Goal: Contribute content

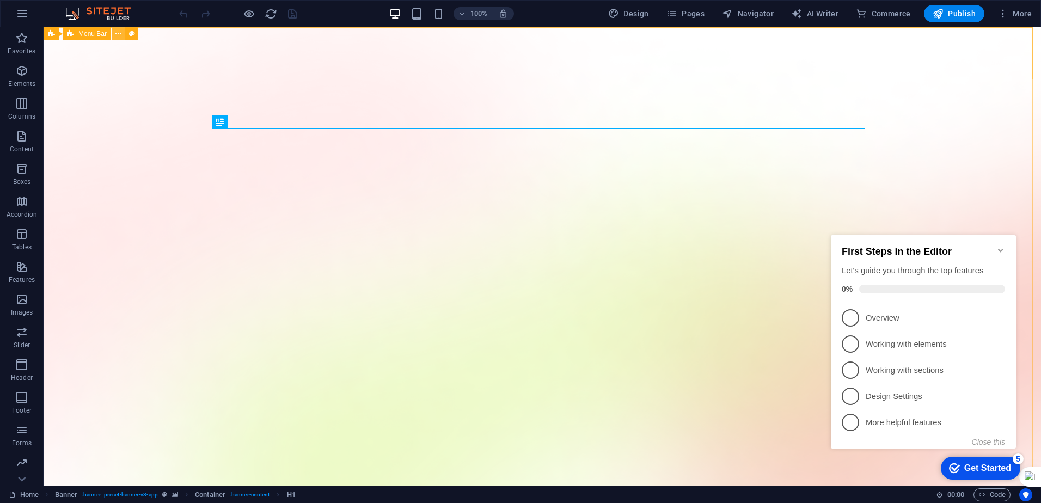
click at [115, 36] on icon at bounding box center [118, 33] width 6 height 11
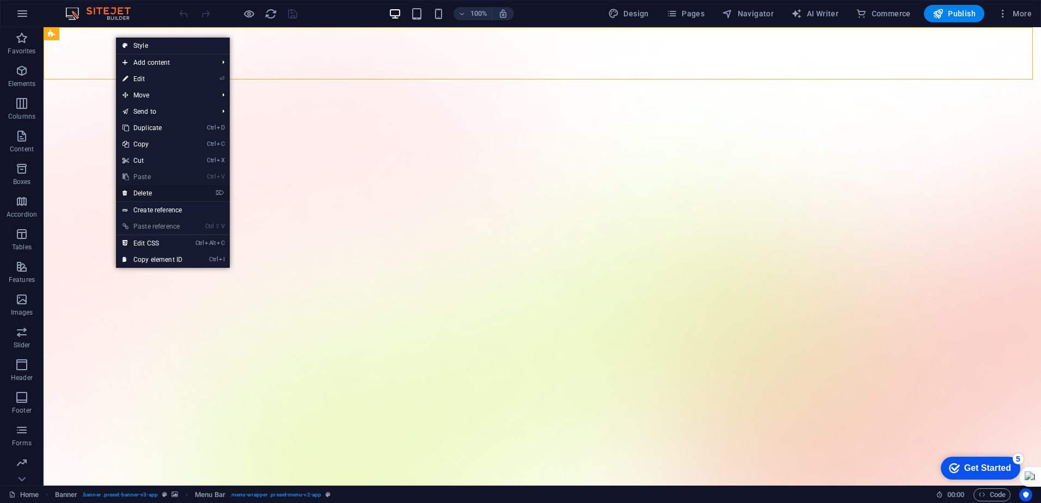
click at [149, 194] on link "⌦ Delete" at bounding box center [152, 193] width 73 height 16
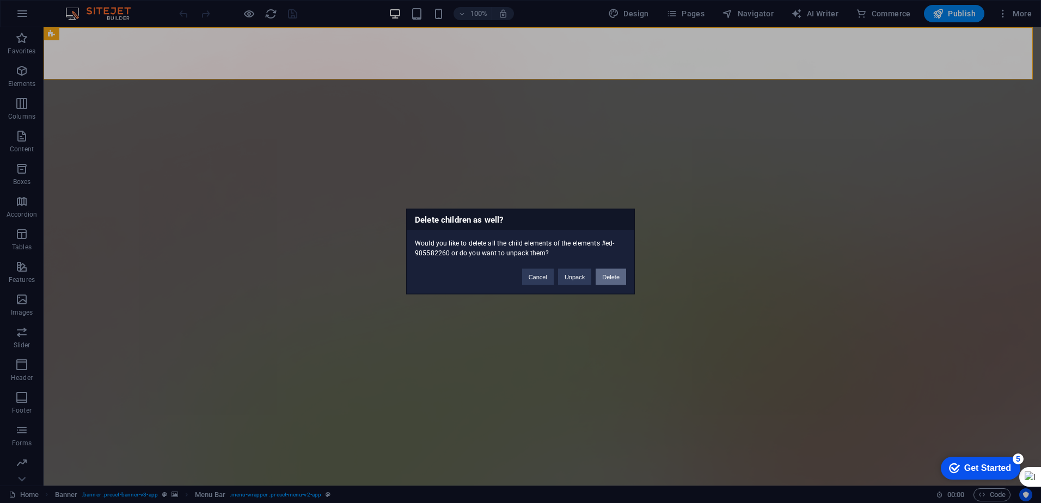
click at [610, 281] on button "Delete" at bounding box center [611, 277] width 31 height 16
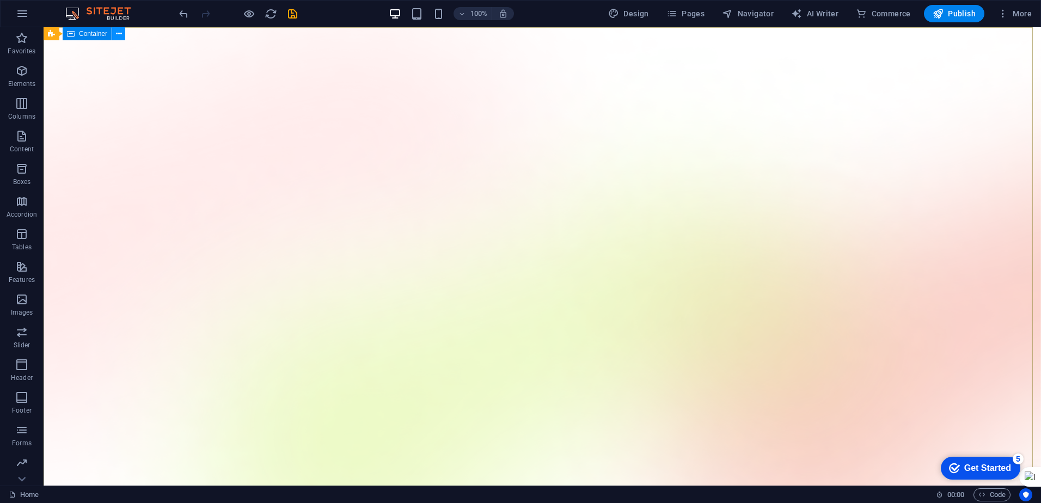
click at [121, 33] on icon at bounding box center [119, 33] width 6 height 11
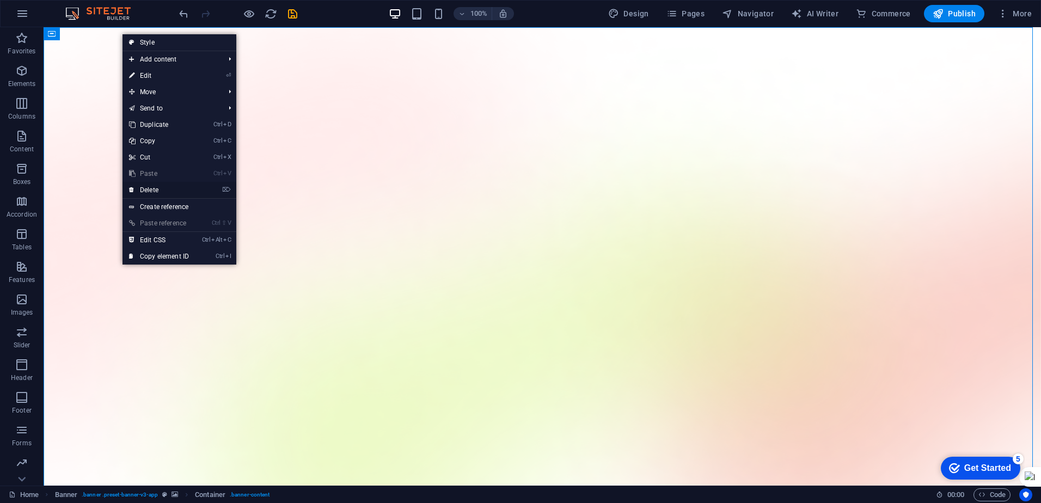
click at [169, 187] on link "⌦ Delete" at bounding box center [159, 190] width 73 height 16
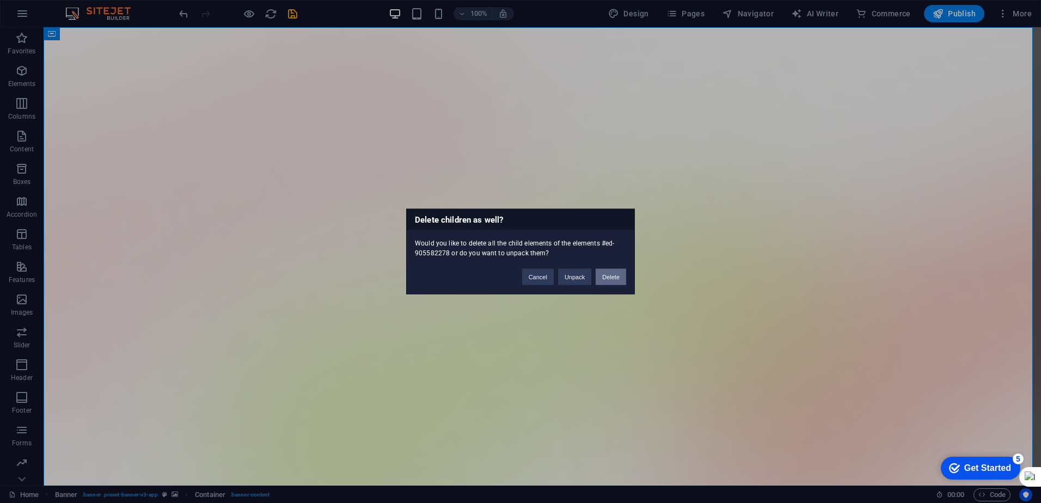
click at [606, 278] on button "Delete" at bounding box center [611, 277] width 31 height 16
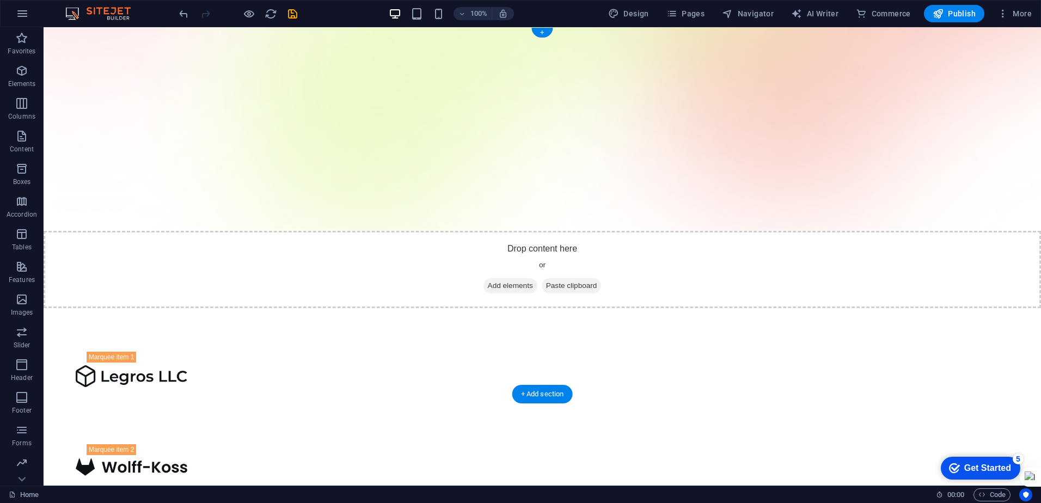
scroll to position [272, 0]
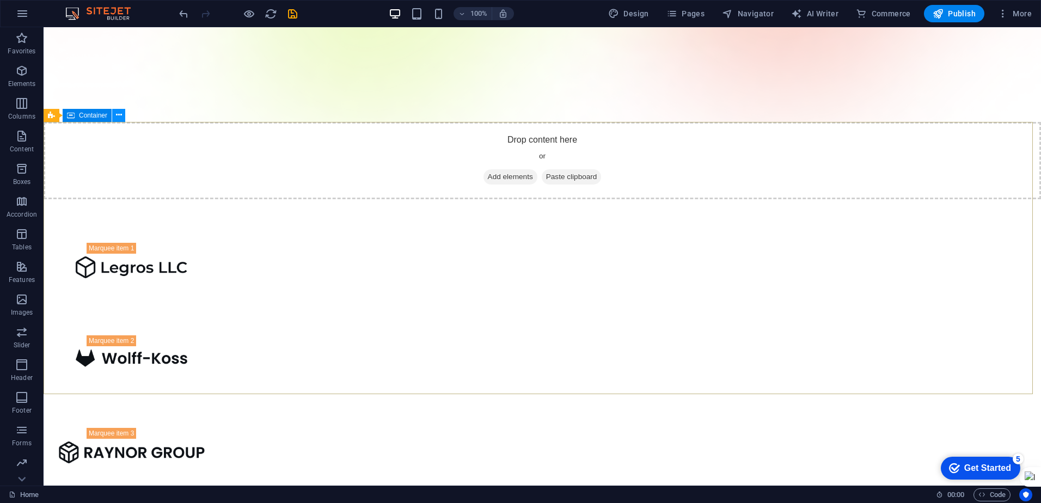
click at [118, 116] on icon at bounding box center [119, 114] width 6 height 11
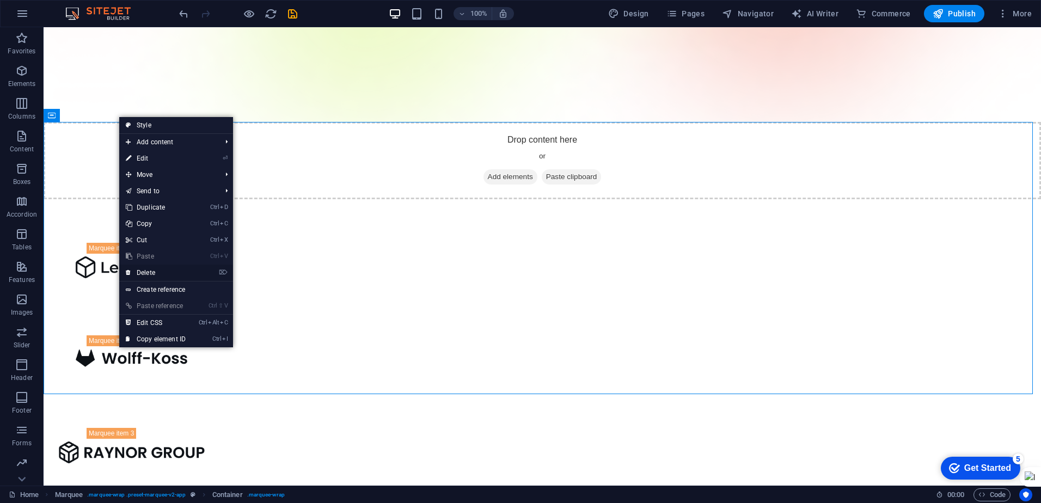
click at [173, 272] on link "⌦ Delete" at bounding box center [155, 273] width 73 height 16
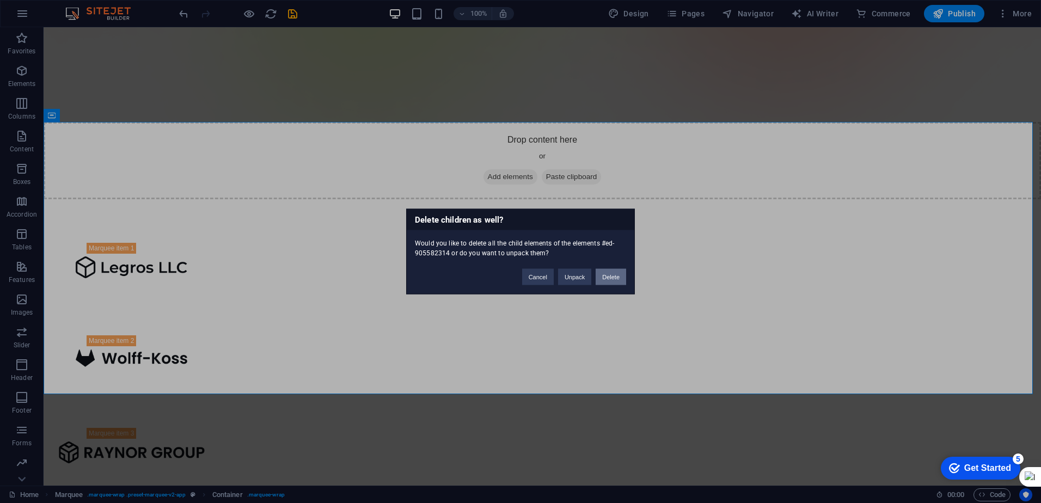
click at [603, 281] on button "Delete" at bounding box center [611, 277] width 31 height 16
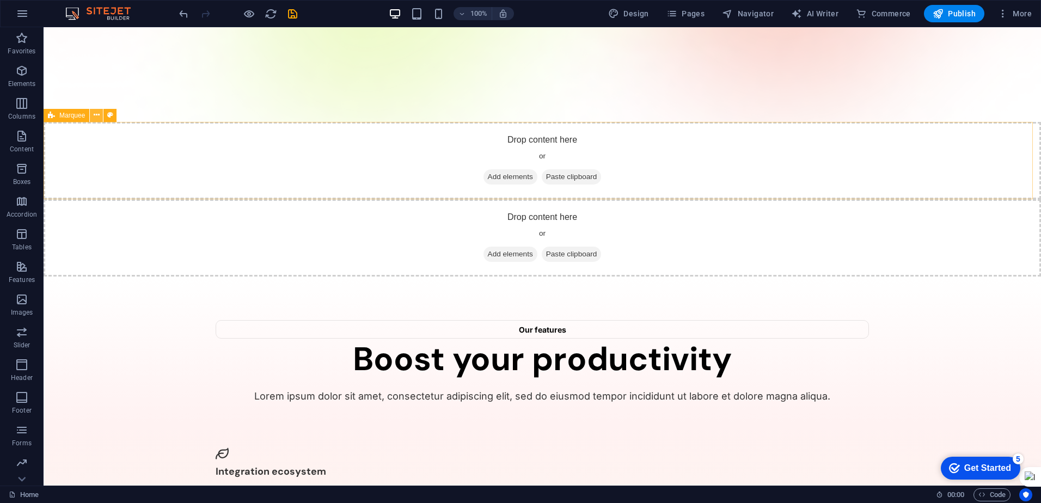
click at [95, 116] on icon at bounding box center [97, 114] width 6 height 11
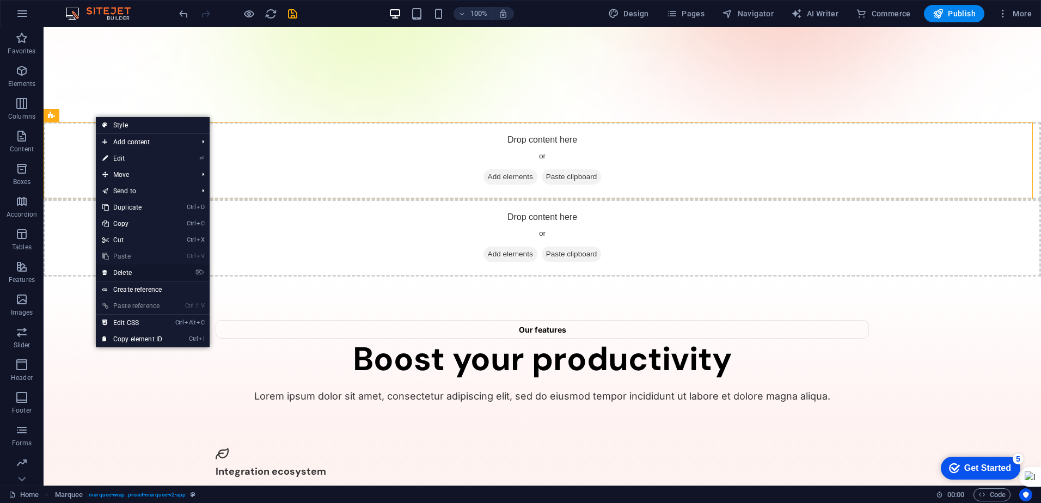
click at [128, 273] on link "⌦ Delete" at bounding box center [132, 273] width 73 height 16
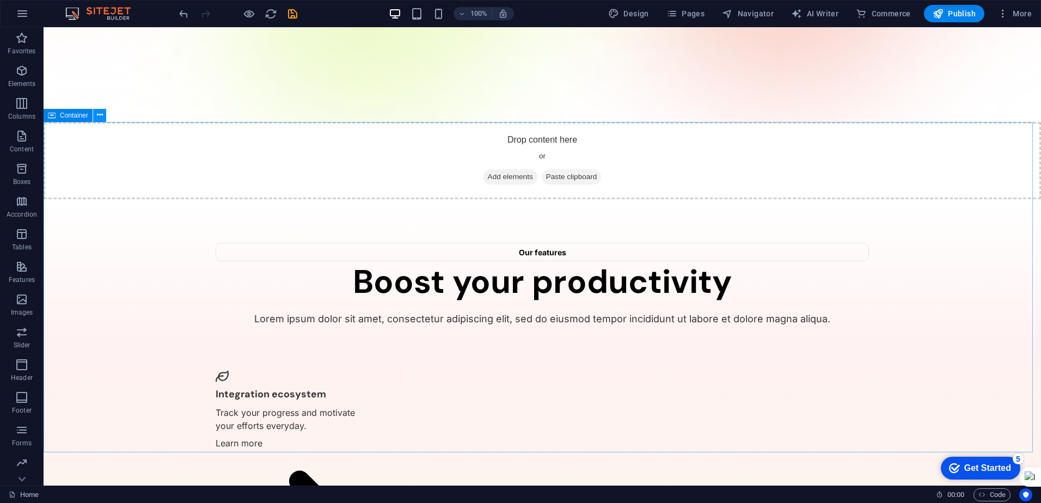
click at [98, 112] on icon at bounding box center [100, 114] width 6 height 11
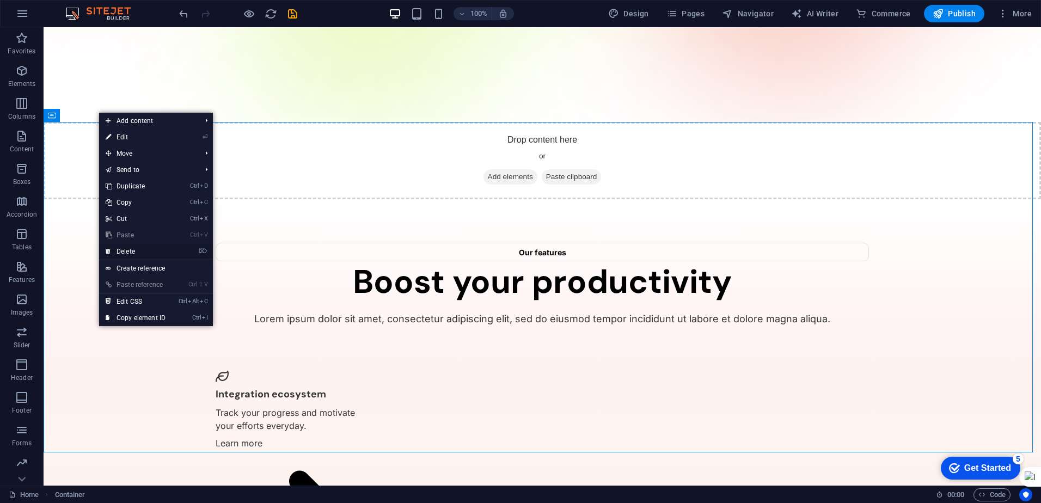
click at [131, 247] on link "⌦ Delete" at bounding box center [135, 251] width 73 height 16
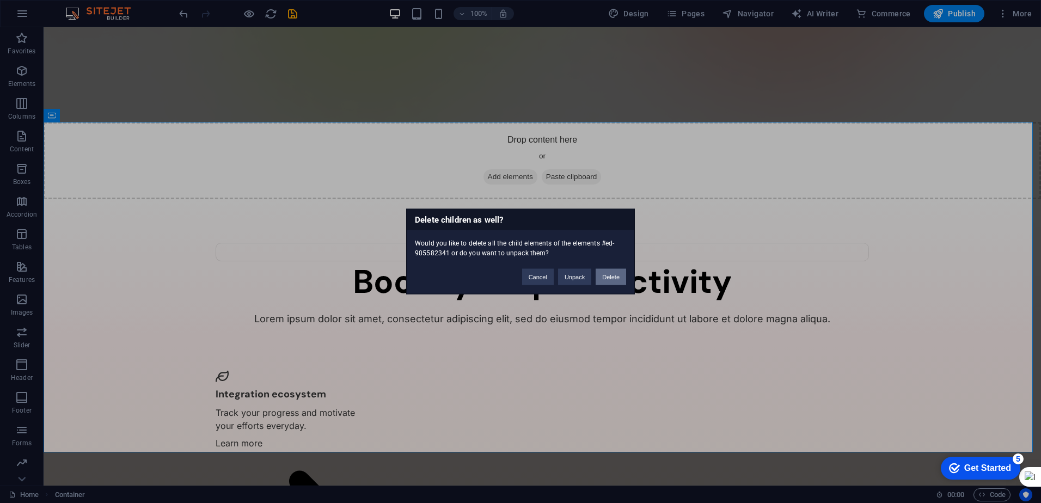
drag, startPoint x: 619, startPoint y: 279, endPoint x: 575, endPoint y: 252, distance: 51.8
click at [619, 279] on button "Delete" at bounding box center [611, 277] width 31 height 16
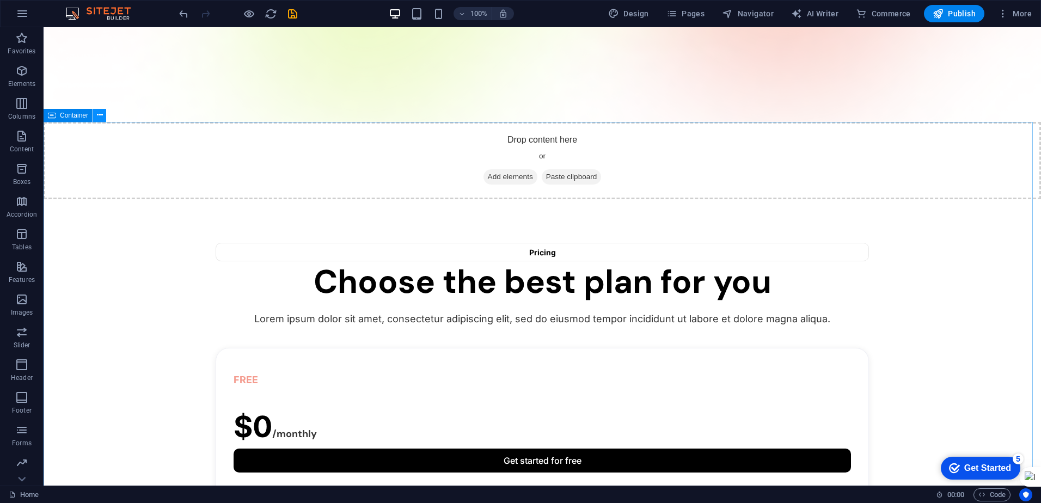
click at [105, 115] on button at bounding box center [99, 115] width 13 height 13
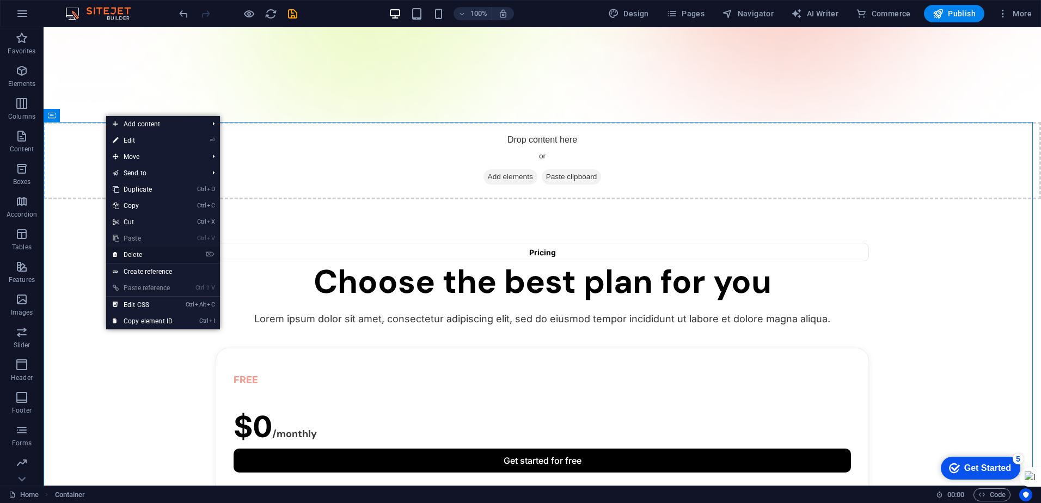
click at [139, 254] on link "⌦ Delete" at bounding box center [142, 255] width 73 height 16
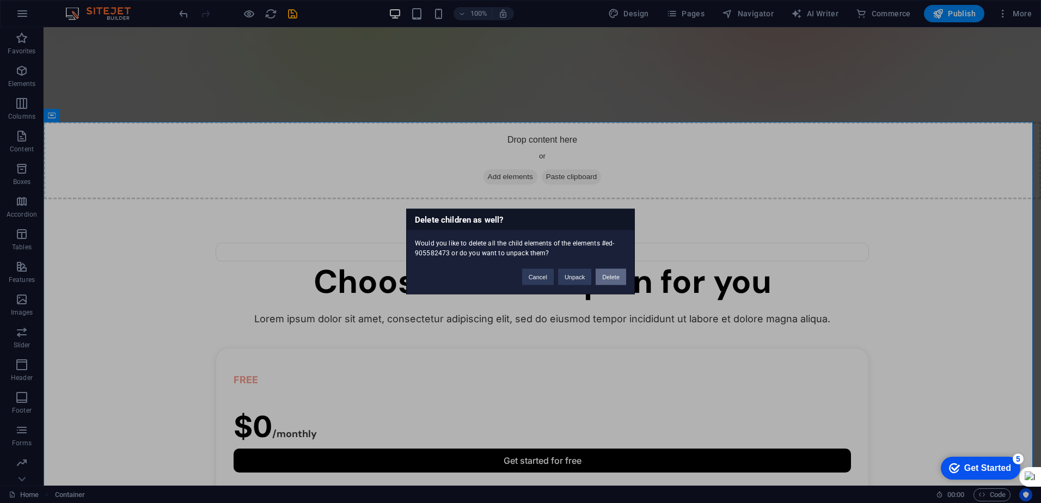
click at [617, 282] on button "Delete" at bounding box center [611, 277] width 31 height 16
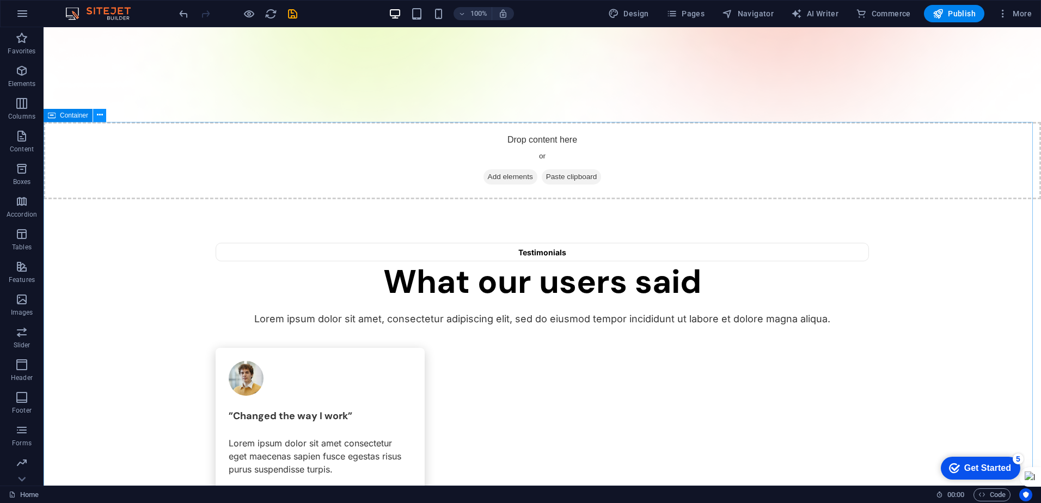
click at [99, 120] on icon at bounding box center [100, 114] width 6 height 11
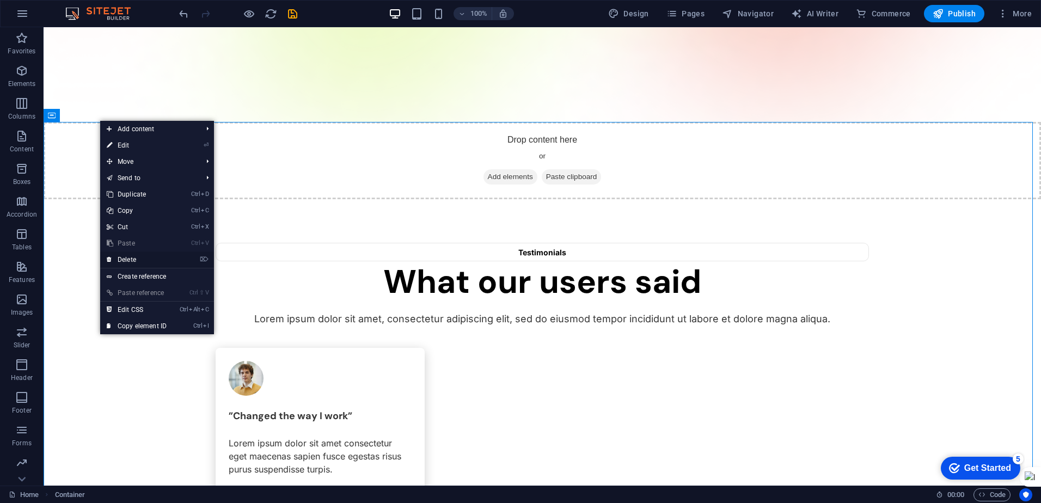
click at [136, 259] on link "⌦ Delete" at bounding box center [136, 260] width 73 height 16
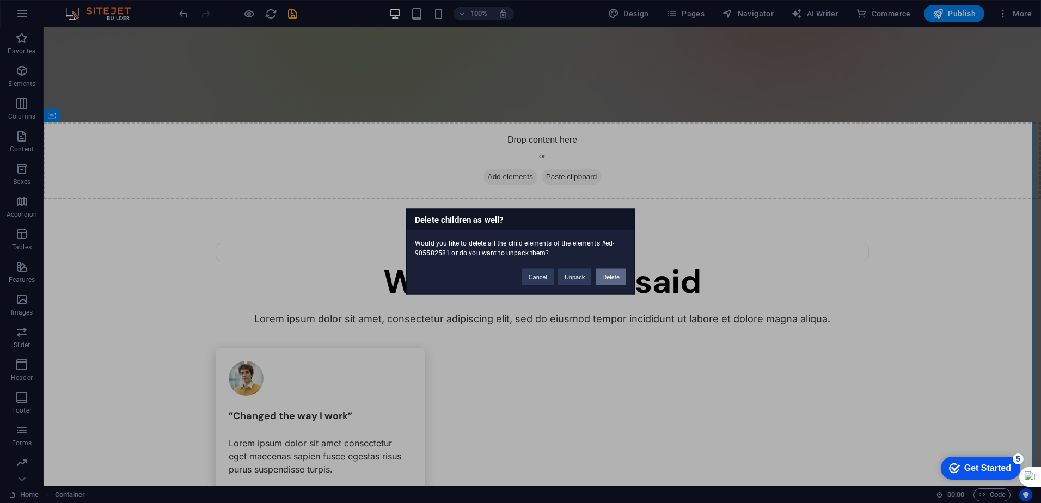
click at [614, 277] on button "Delete" at bounding box center [611, 277] width 31 height 16
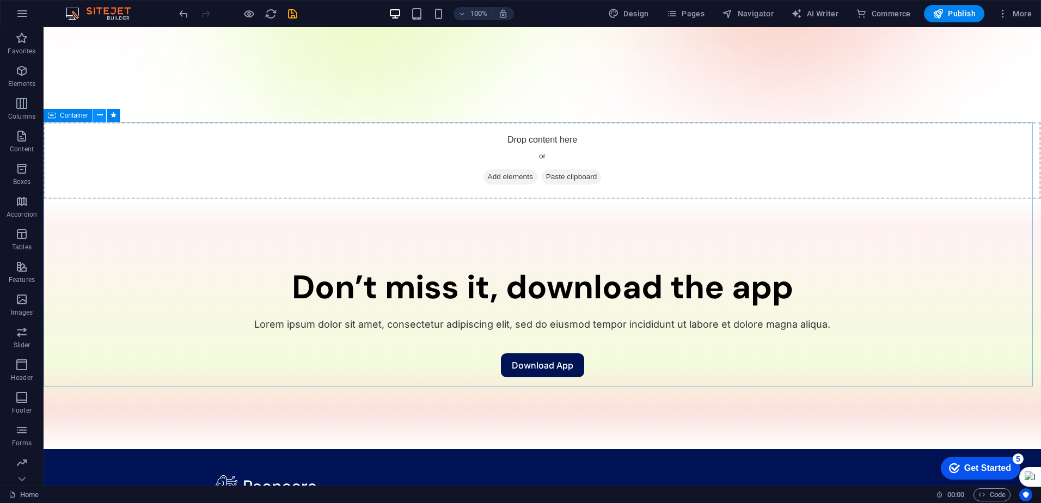
click at [101, 118] on icon at bounding box center [100, 114] width 6 height 11
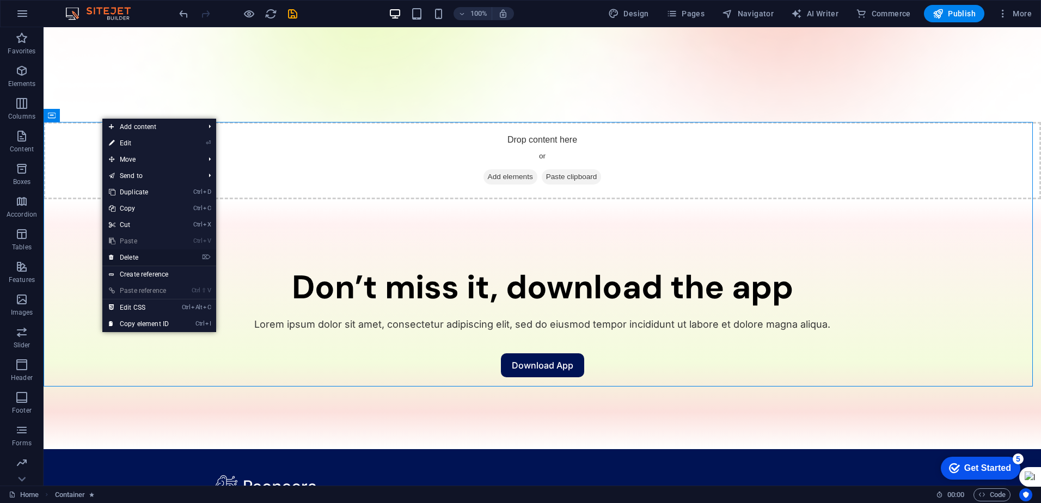
click at [138, 257] on link "⌦ Delete" at bounding box center [138, 257] width 73 height 16
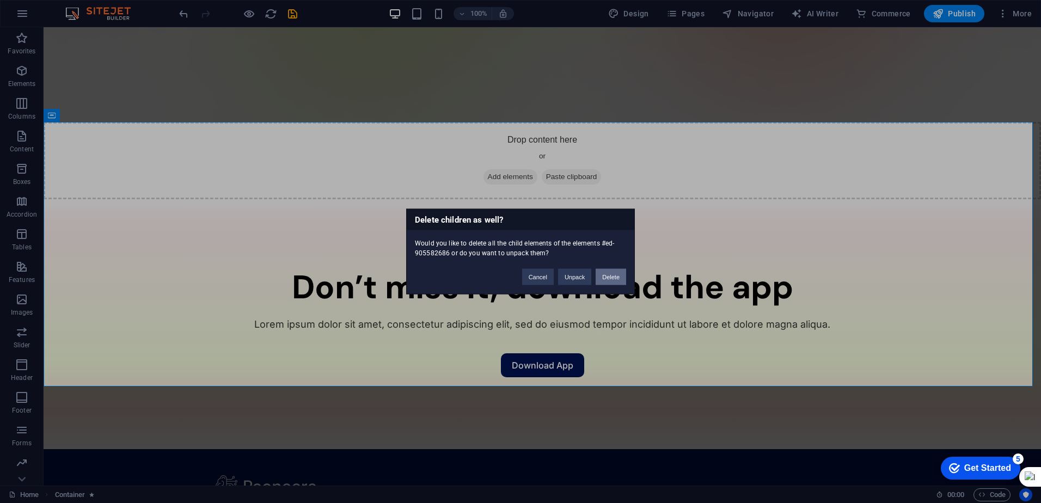
click at [608, 275] on button "Delete" at bounding box center [611, 277] width 31 height 16
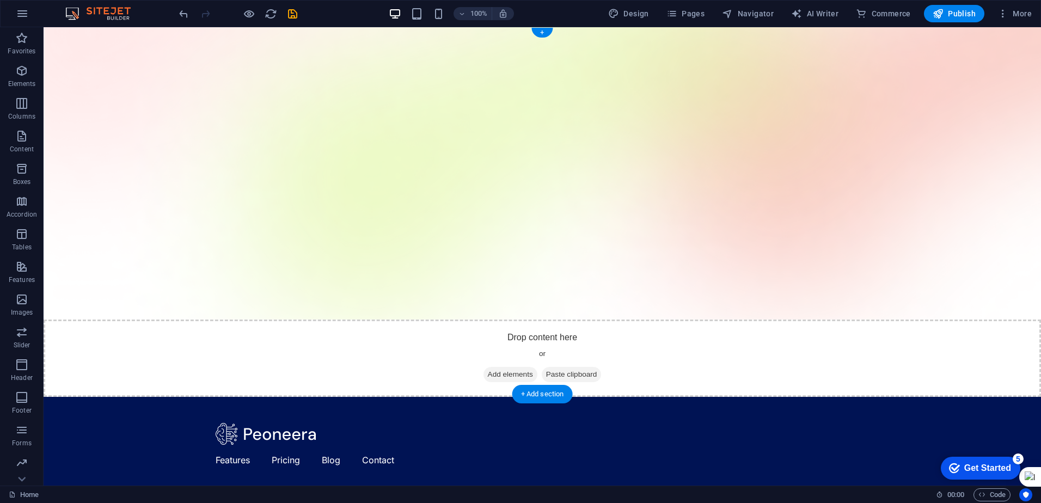
scroll to position [0, 0]
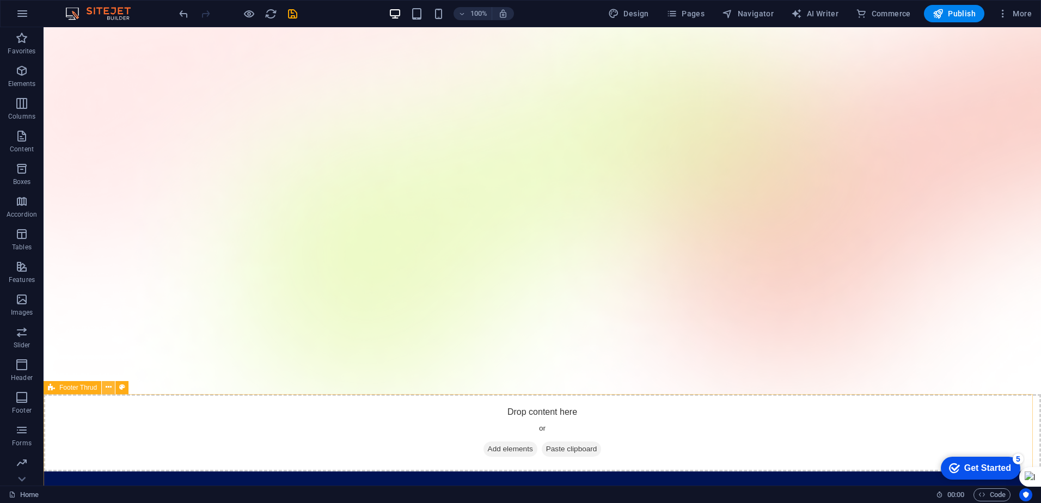
click at [107, 385] on icon at bounding box center [109, 387] width 6 height 11
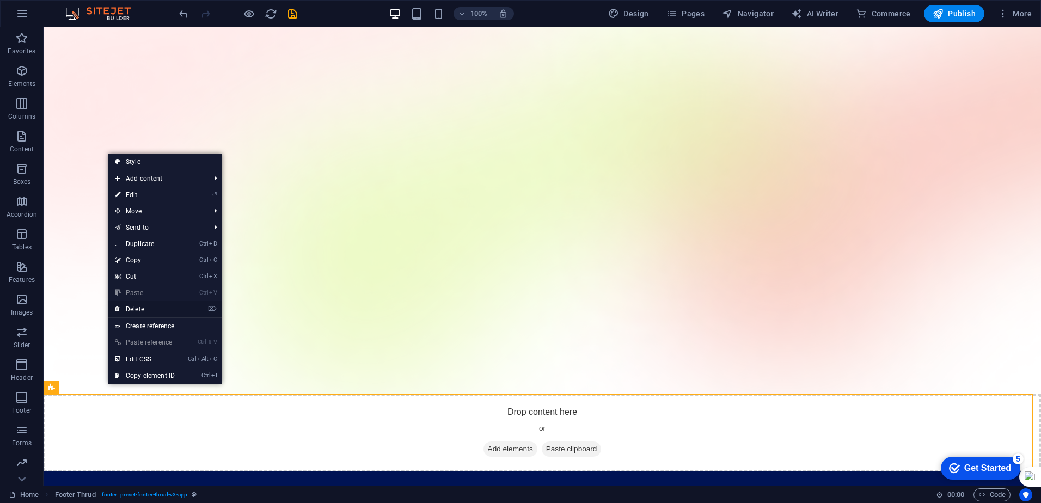
click at [144, 306] on link "⌦ Delete" at bounding box center [144, 309] width 73 height 16
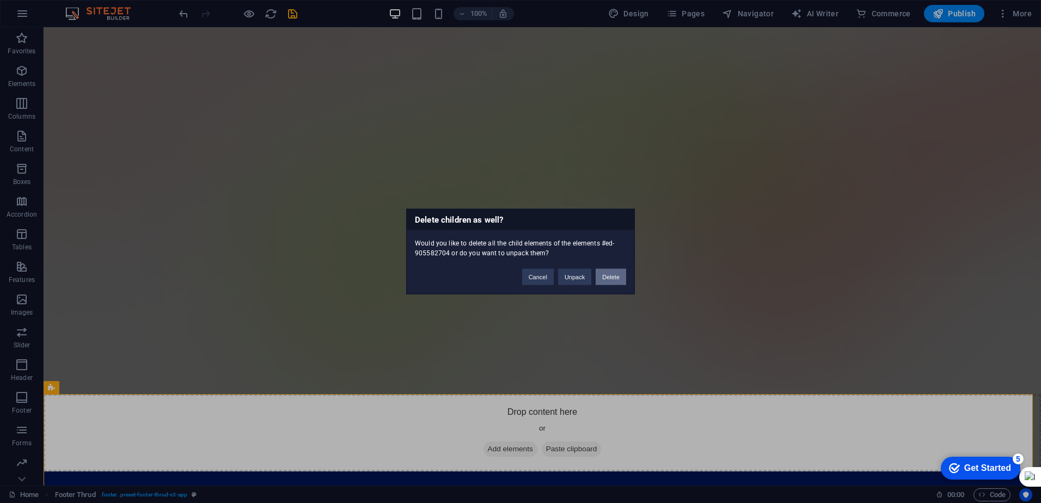
click at [617, 276] on button "Delete" at bounding box center [611, 277] width 31 height 16
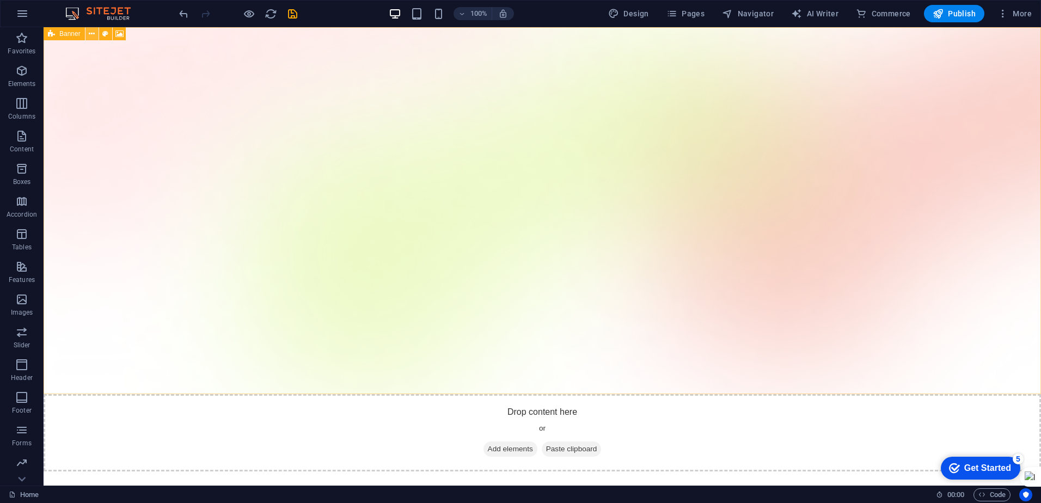
click at [89, 34] on icon at bounding box center [92, 33] width 6 height 11
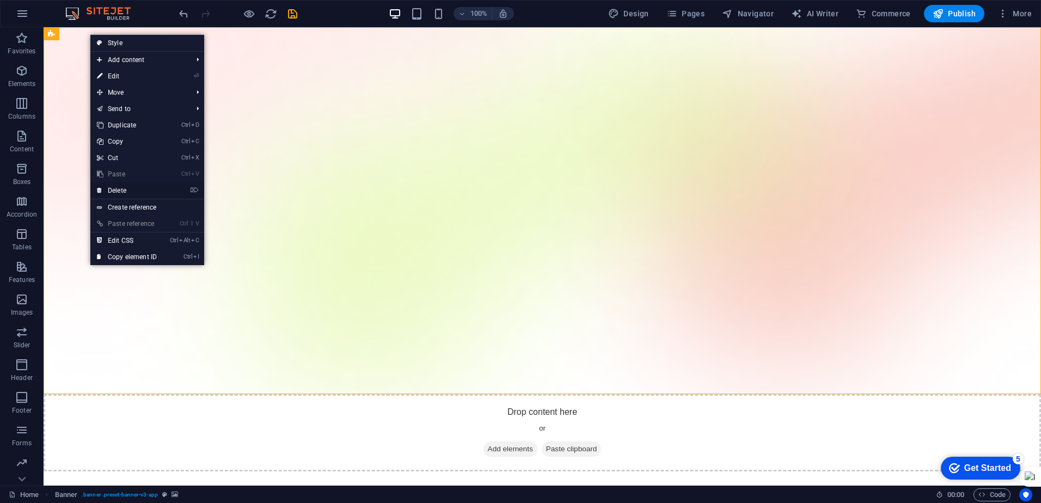
click at [113, 188] on link "⌦ Delete" at bounding box center [126, 190] width 73 height 16
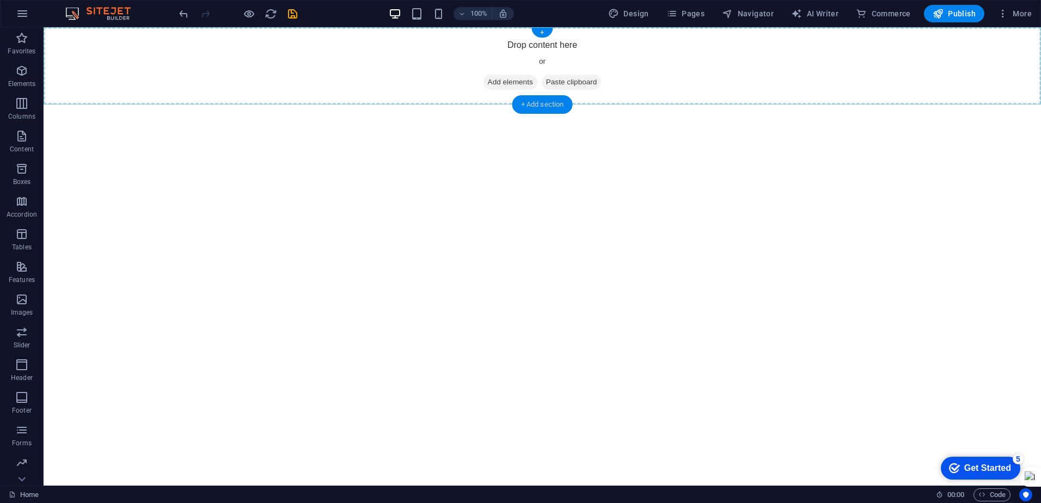
click at [549, 106] on div "+ Add section" at bounding box center [543, 104] width 60 height 19
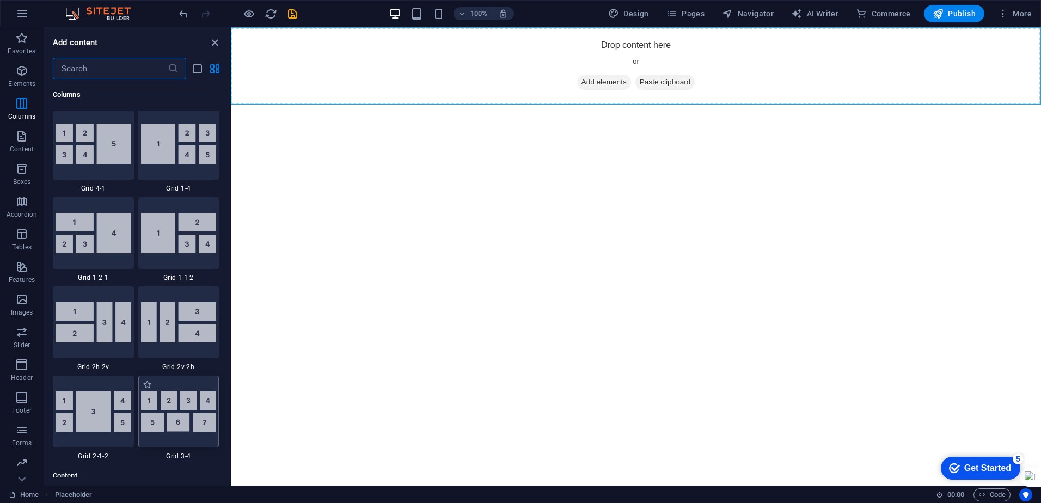
scroll to position [1416, 0]
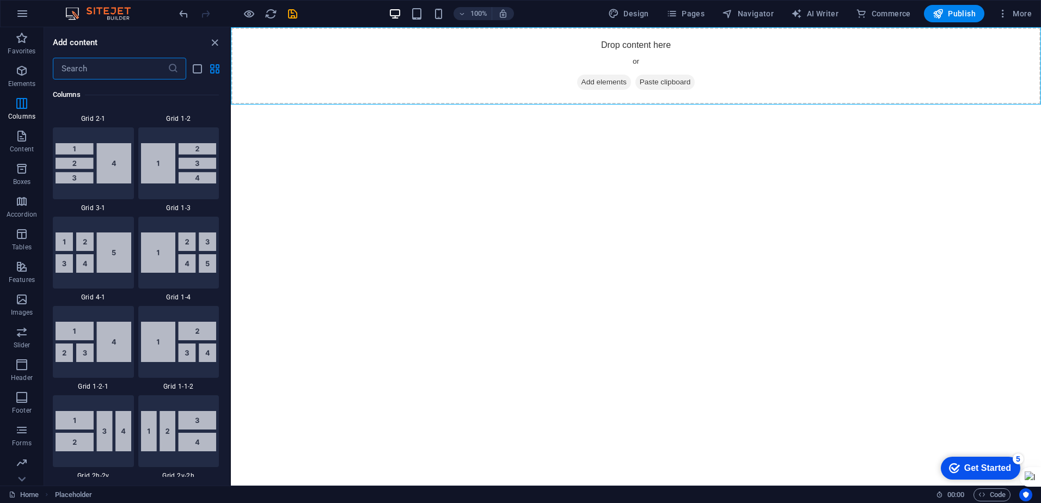
click at [123, 72] on input "text" at bounding box center [110, 69] width 115 height 22
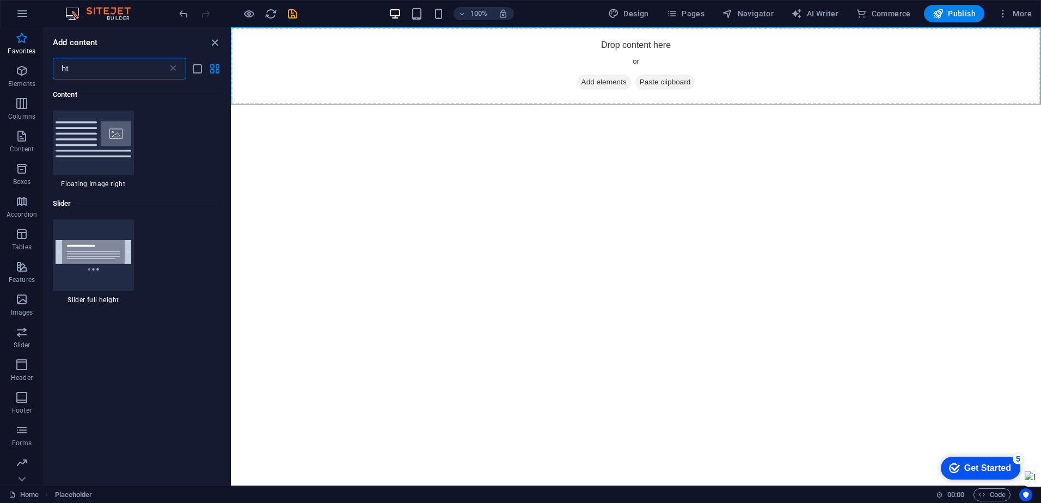
scroll to position [0, 0]
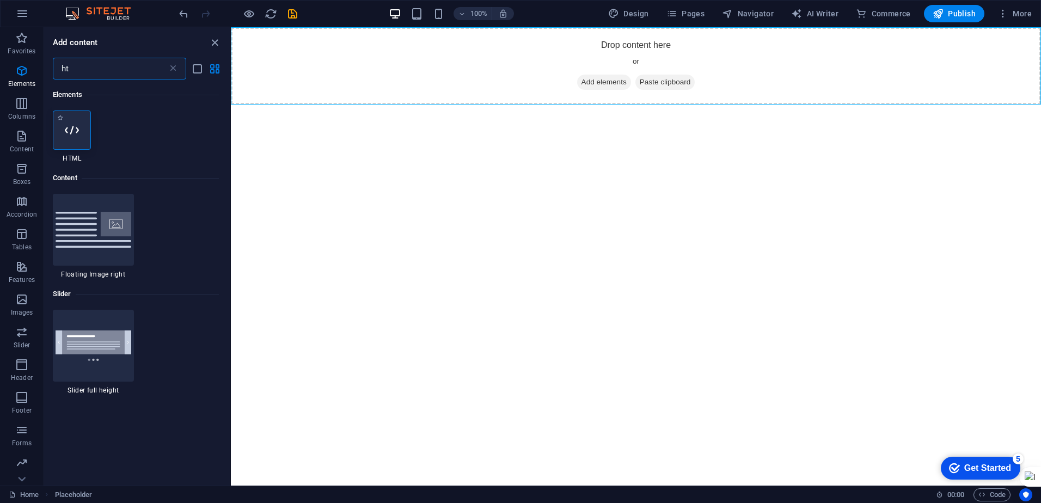
type input "ht"
click at [76, 136] on icon at bounding box center [72, 130] width 14 height 14
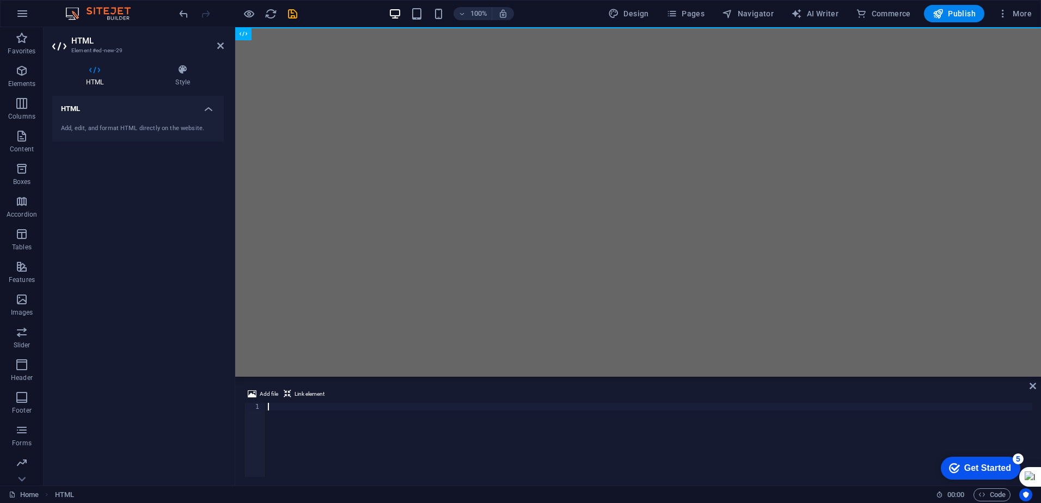
click at [302, 407] on div at bounding box center [649, 447] width 767 height 89
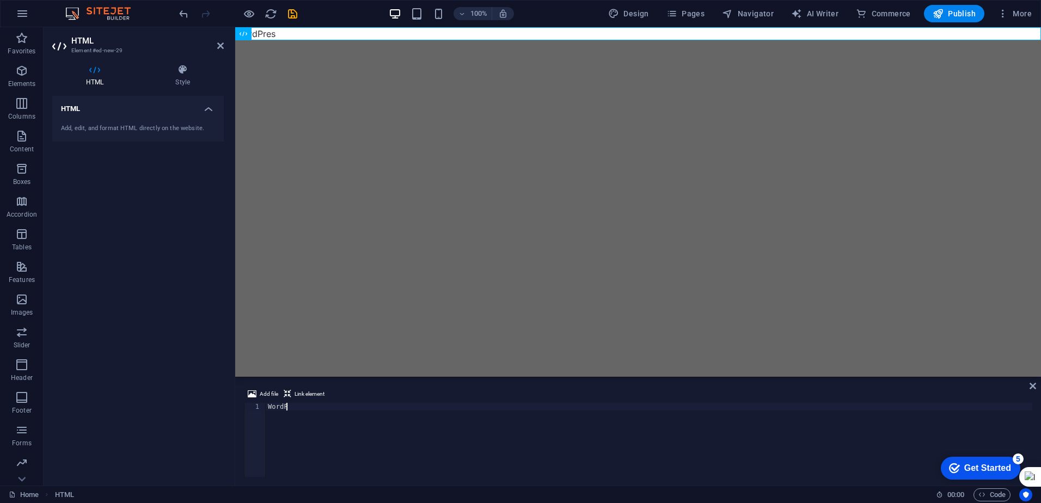
type textarea "W"
paste textarea "</html>"
type textarea "</html>"
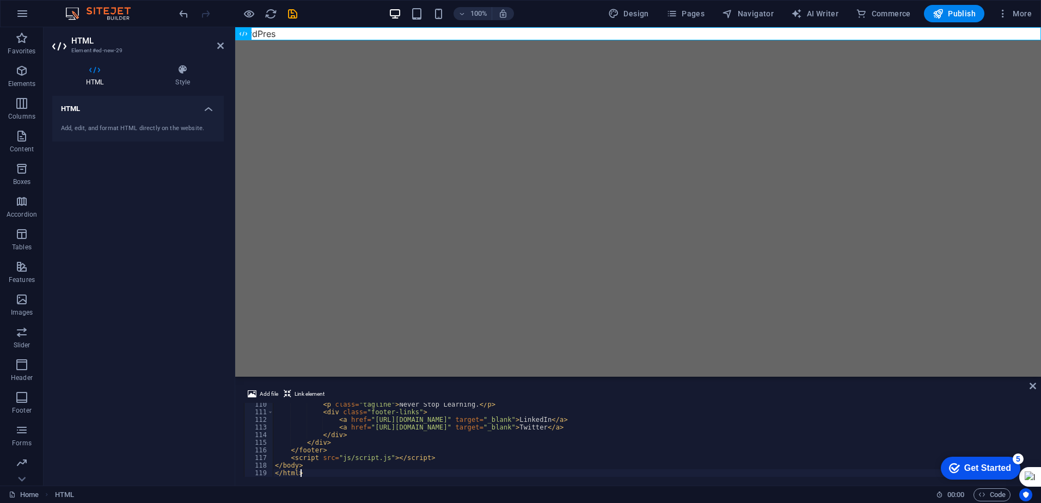
scroll to position [833, 0]
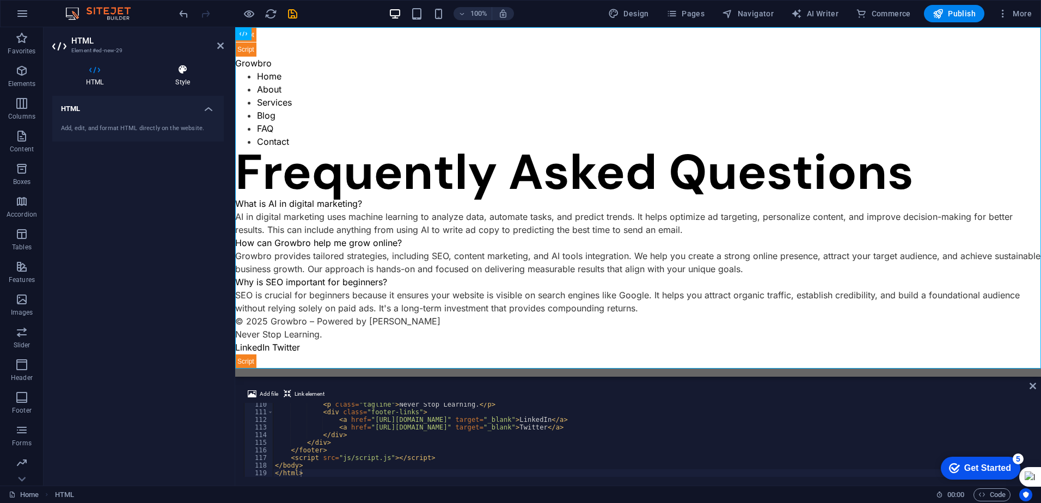
click at [193, 77] on h4 "Style" at bounding box center [183, 75] width 82 height 23
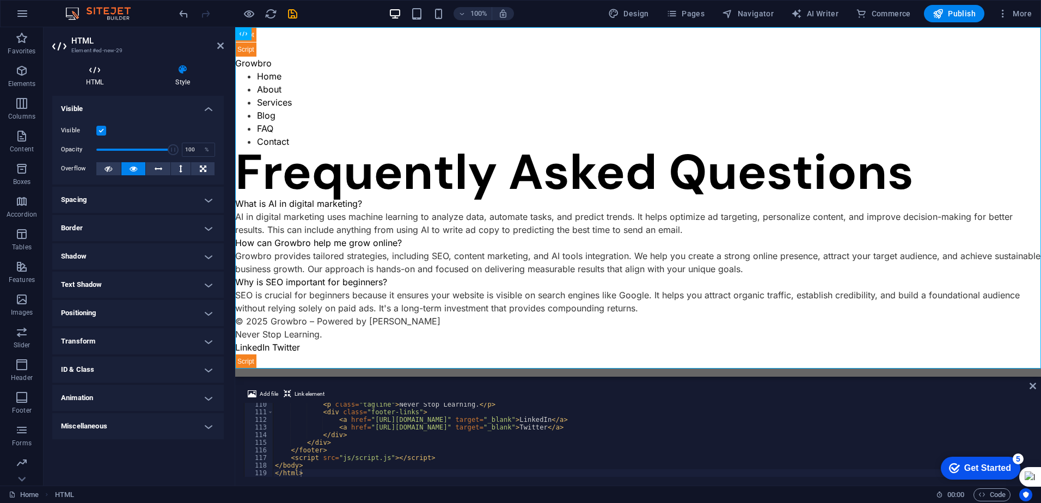
click at [96, 81] on h4 "HTML" at bounding box center [96, 75] width 89 height 23
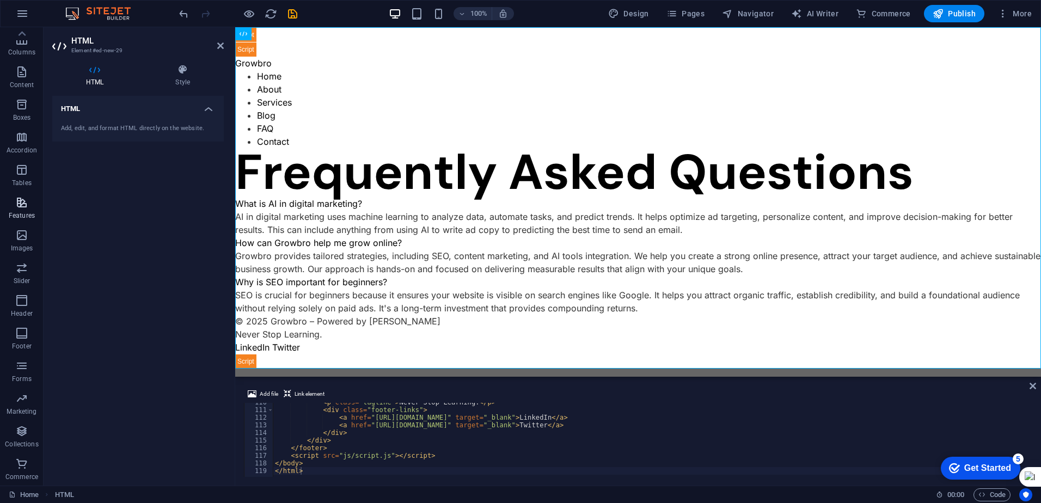
scroll to position [0, 0]
click at [206, 107] on h4 "HTML" at bounding box center [138, 106] width 172 height 20
click at [176, 76] on h4 "Style" at bounding box center [183, 75] width 82 height 23
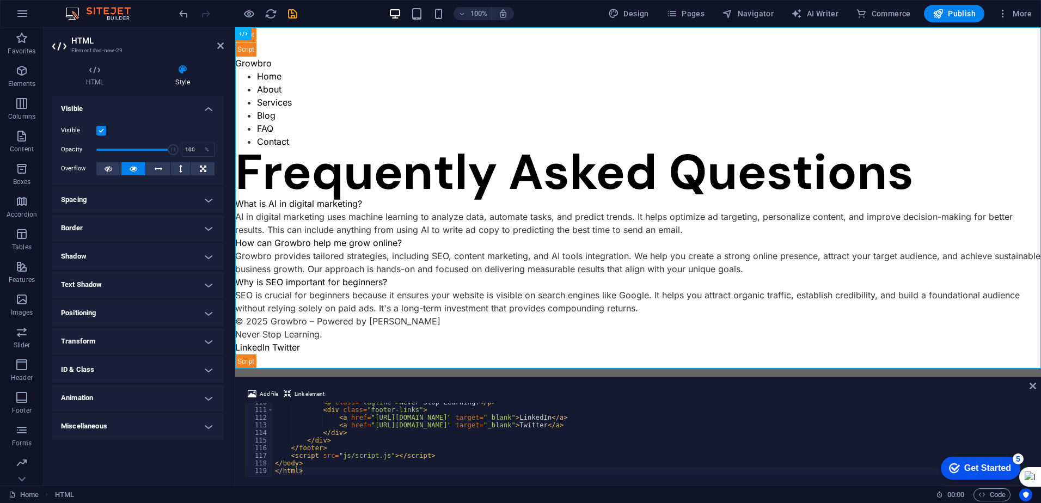
click at [213, 106] on h4 "Visible" at bounding box center [138, 106] width 172 height 20
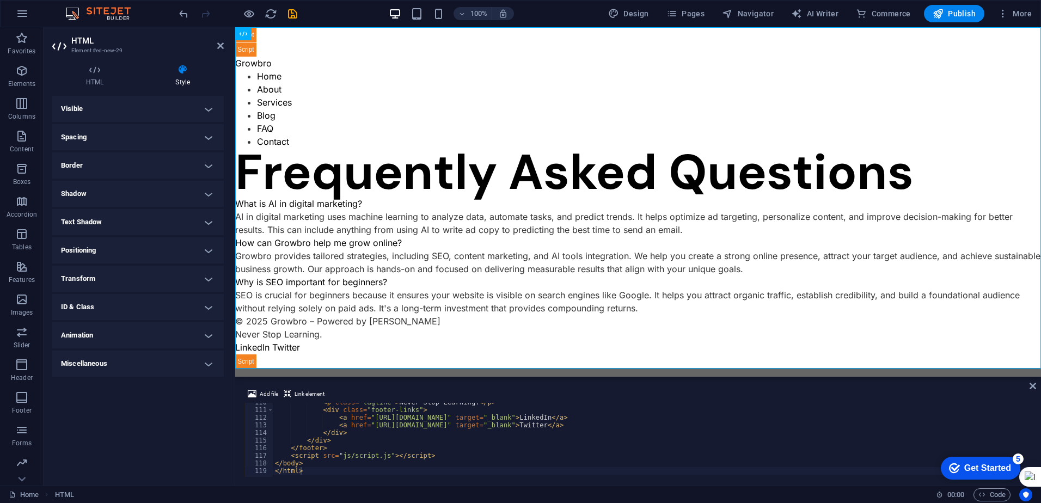
click at [212, 106] on h4 "Visible" at bounding box center [138, 109] width 172 height 26
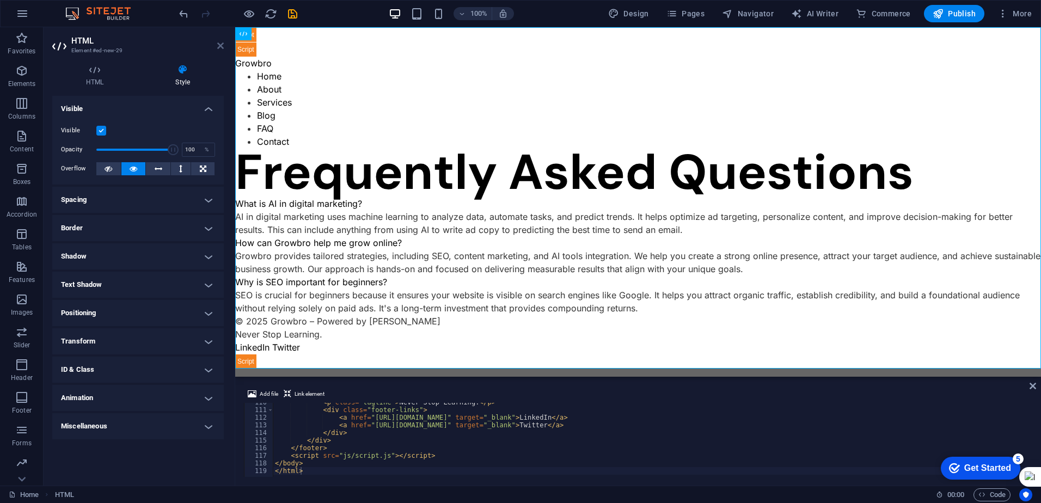
click at [220, 46] on icon at bounding box center [220, 45] width 7 height 9
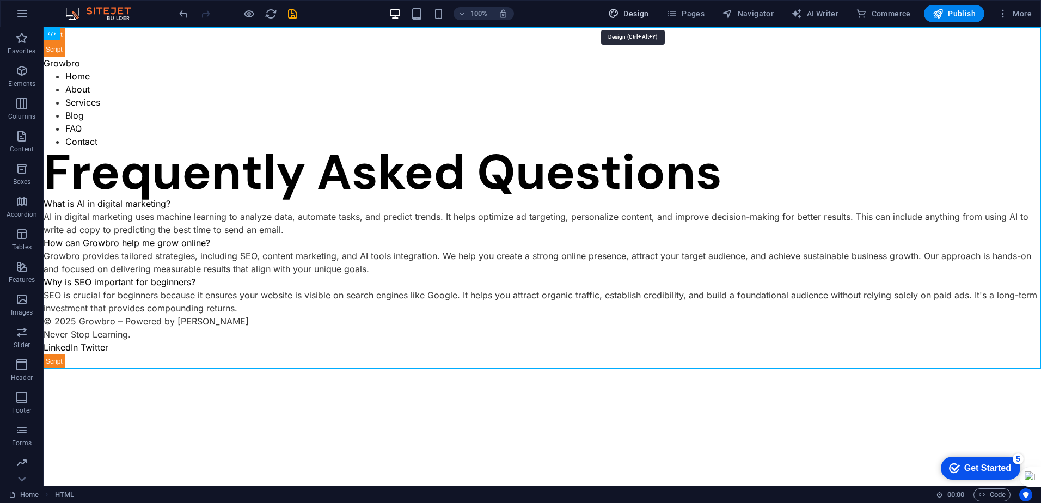
click at [633, 9] on span "Design" at bounding box center [628, 13] width 41 height 11
select select "600"
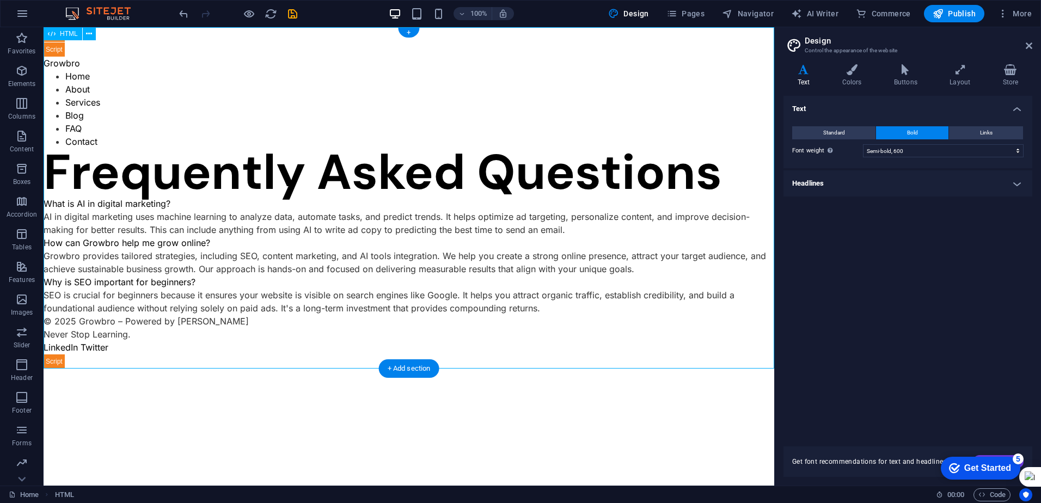
click at [307, 117] on div "FAQ – Growbro: Digital Marketing & AI Questions [GEOGRAPHIC_DATA] Home About Se…" at bounding box center [409, 198] width 731 height 342
click at [92, 34] on icon at bounding box center [89, 33] width 6 height 11
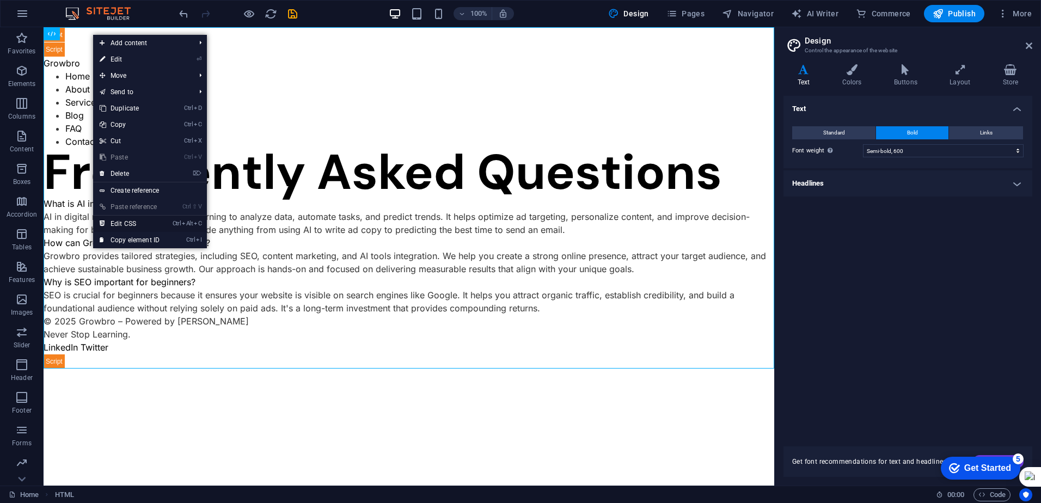
click at [134, 223] on link "Ctrl Alt C Edit CSS" at bounding box center [129, 224] width 73 height 16
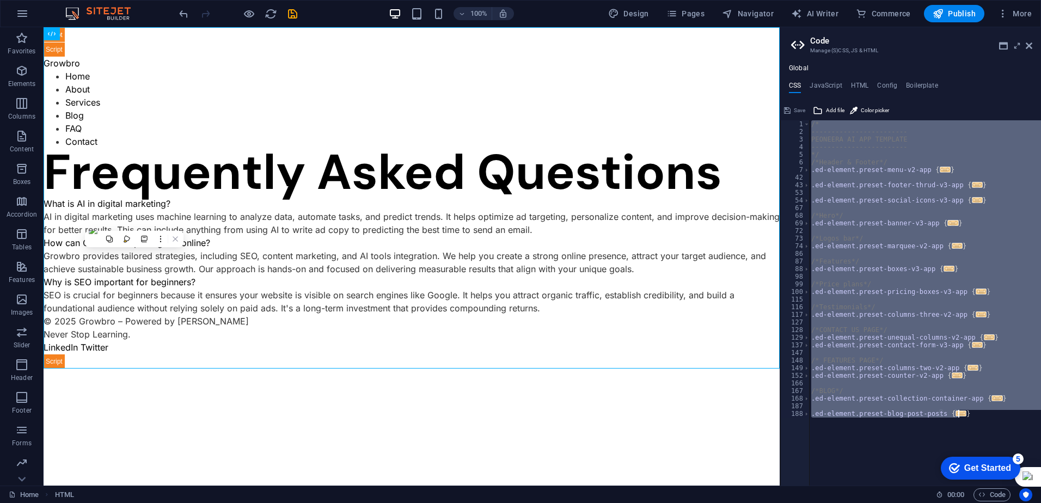
paste textarea
type textarea "}"
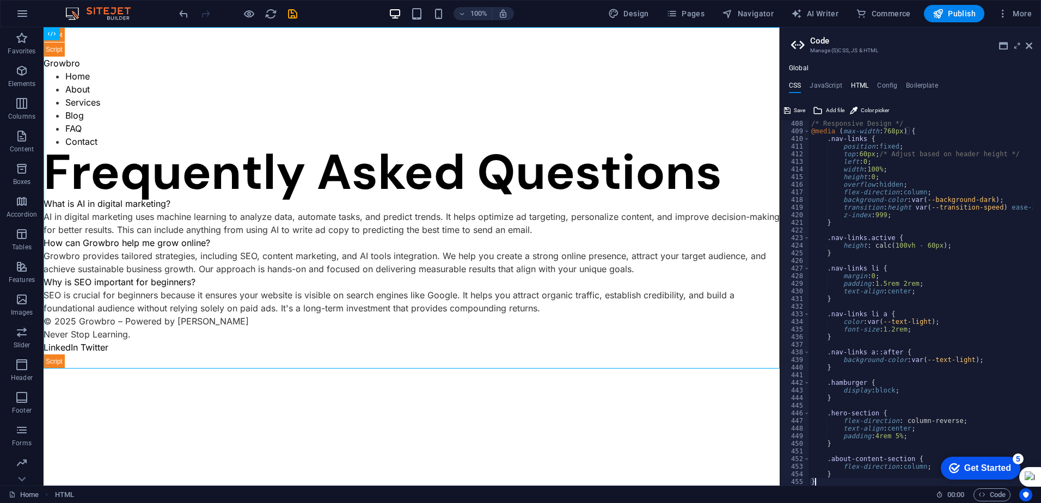
click at [857, 85] on h4 "HTML" at bounding box center [860, 88] width 18 height 12
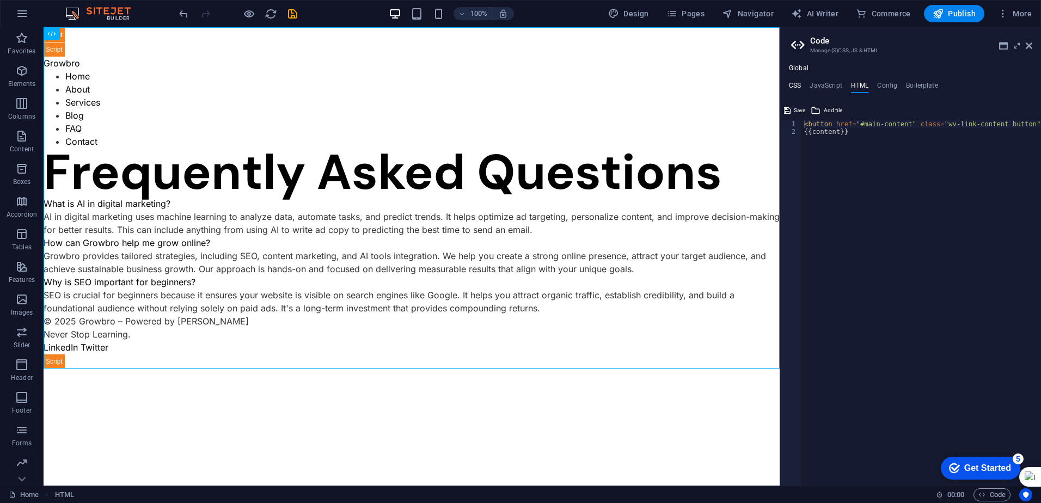
click at [796, 82] on h4 "CSS" at bounding box center [795, 88] width 12 height 12
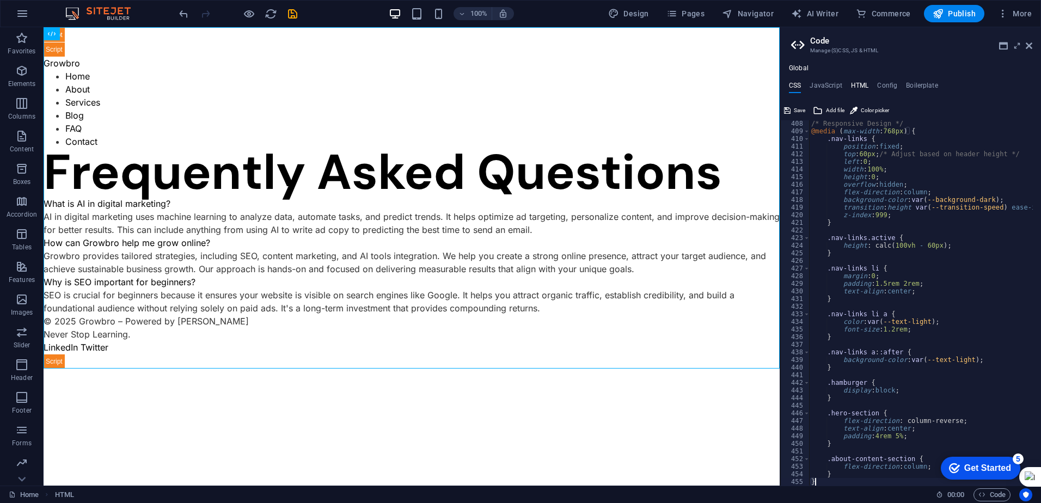
click at [855, 84] on h4 "HTML" at bounding box center [860, 88] width 18 height 12
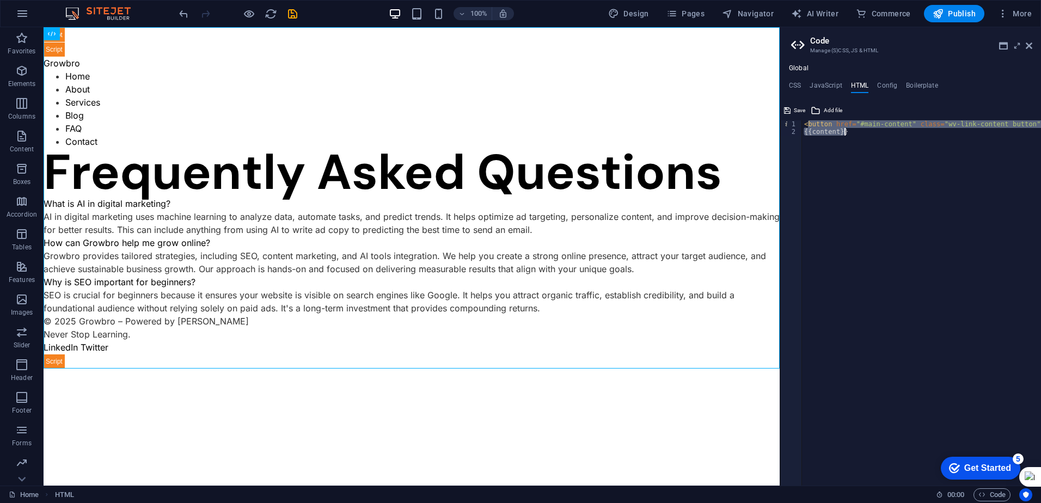
drag, startPoint x: 807, startPoint y: 123, endPoint x: 866, endPoint y: 133, distance: 60.4
click at [866, 133] on div "< button href = "#main-content" class = "wv-link-content button" > Skip to main…" at bounding box center [967, 306] width 331 height 373
click at [806, 122] on div "< button href = "#main-content" class = "wv-link-content button" > Skip to main…" at bounding box center [967, 306] width 331 height 373
drag, startPoint x: 806, startPoint y: 122, endPoint x: 854, endPoint y: 135, distance: 49.5
click at [854, 135] on div "< button href = "#main-content" class = "wv-link-content button" > Skip to main…" at bounding box center [967, 306] width 331 height 373
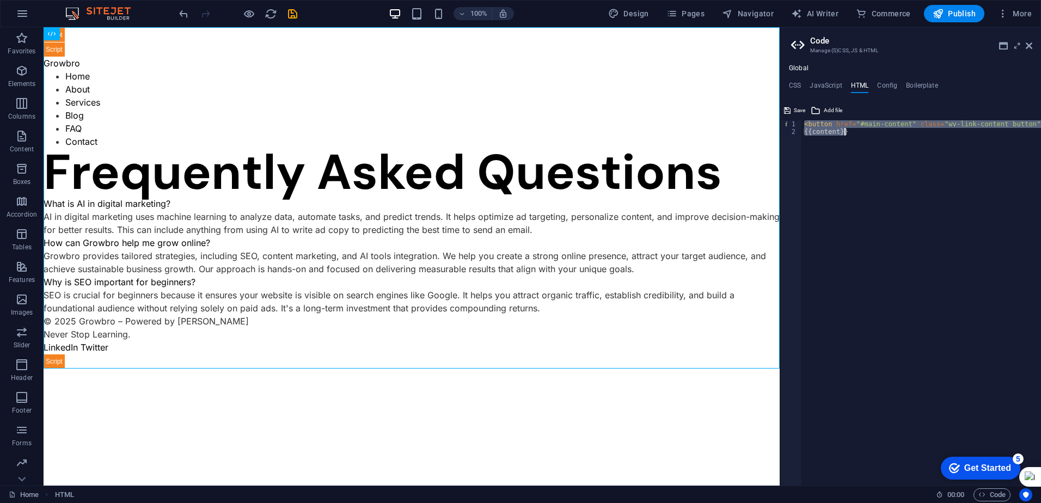
type textarea "<button href="#main-content" class="wv-link-content button">Skip to main conten…"
paste textarea
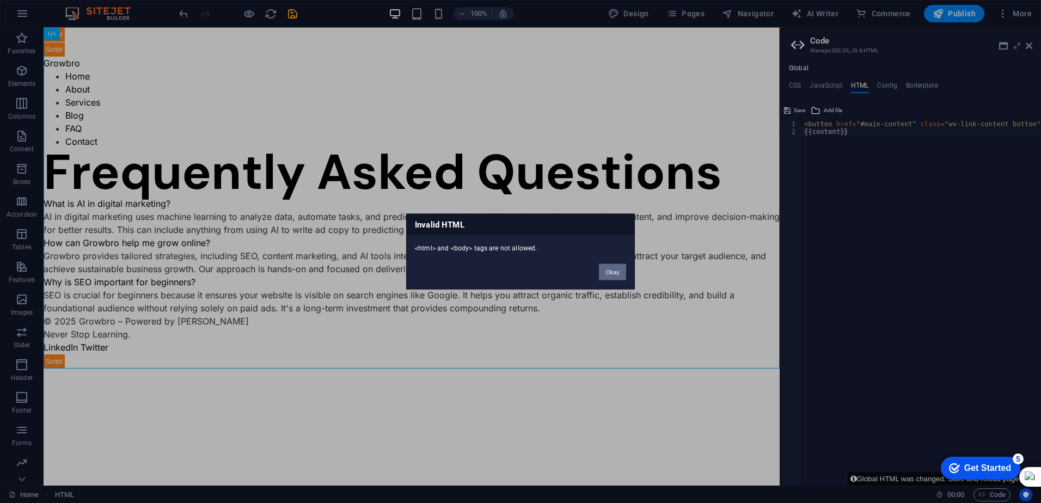
click at [612, 270] on button "Okay" at bounding box center [612, 272] width 27 height 16
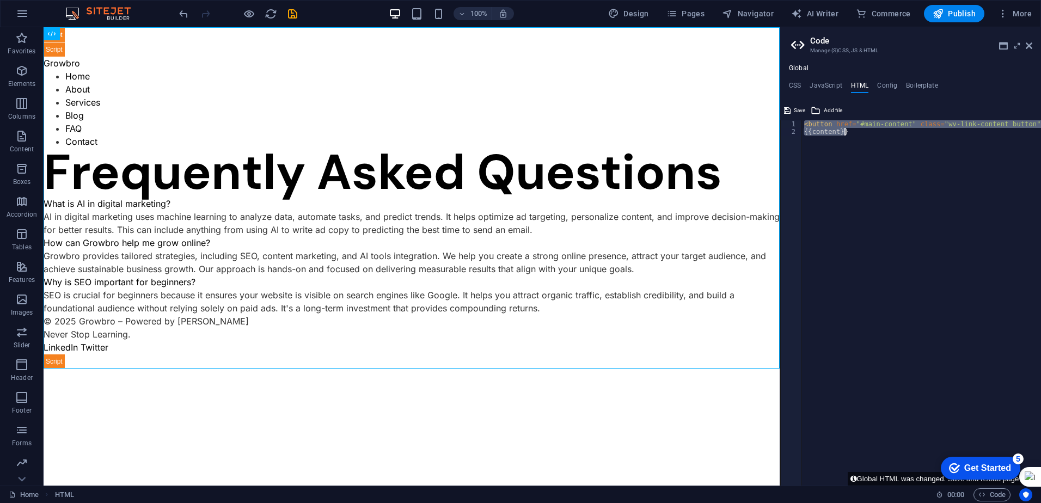
drag, startPoint x: 803, startPoint y: 123, endPoint x: 870, endPoint y: 142, distance: 70.0
click at [870, 142] on div "< button href = "#main-content" class = "wv-link-content button" > Skip to main…" at bounding box center [967, 306] width 331 height 373
type textarea "<button href="#main-content" class="wv-link-content button">Skip to main conten…"
paste textarea
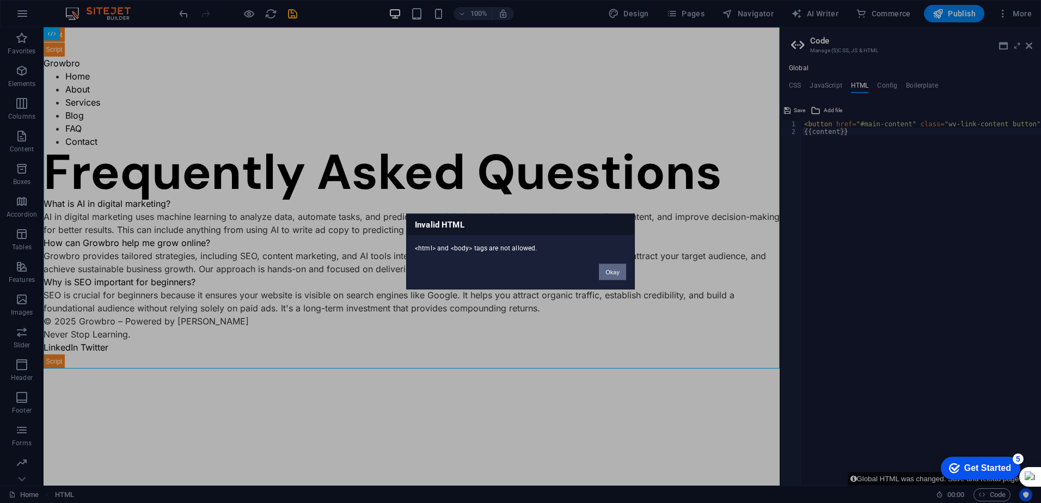
click at [606, 271] on button "Okay" at bounding box center [612, 272] width 27 height 16
